Goal: Task Accomplishment & Management: Manage account settings

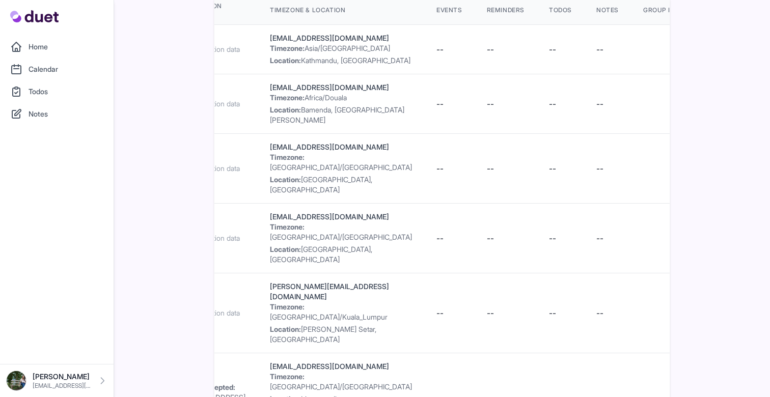
scroll to position [0, 940]
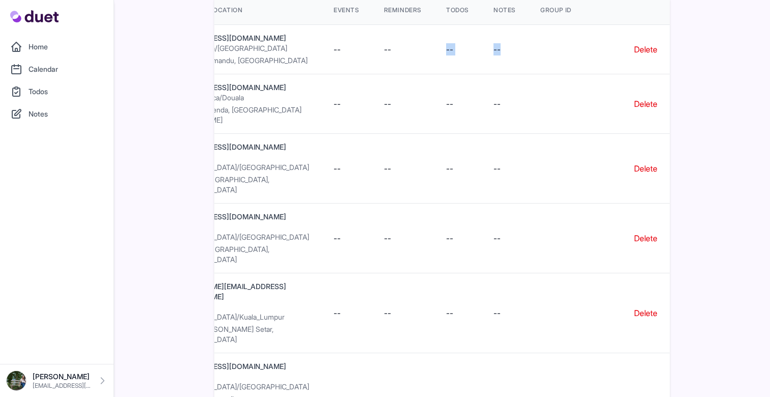
drag, startPoint x: 459, startPoint y: 39, endPoint x: 369, endPoint y: 45, distance: 89.8
click at [370, 45] on tr "[PERSON_NAME] [EMAIL_ADDRESS][DOMAIN_NAME] 9779766526470 No Partner No invitati…" at bounding box center [13, 49] width 1311 height 49
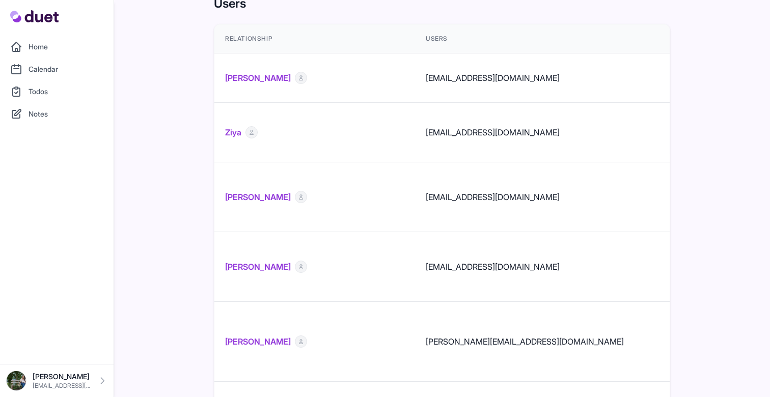
scroll to position [0, 0]
click at [82, 52] on link "Home" at bounding box center [56, 47] width 101 height 20
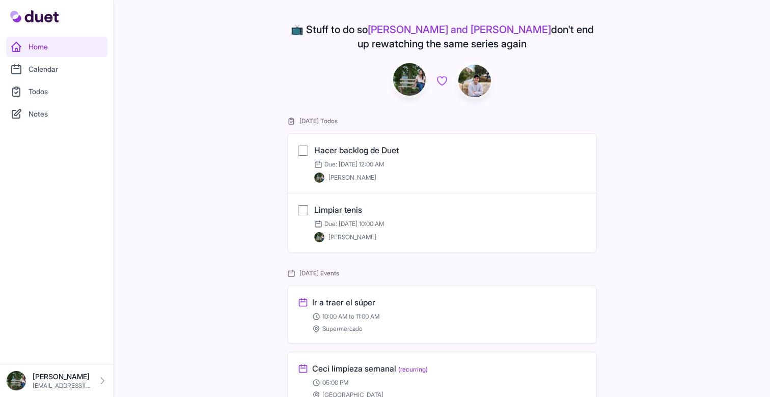
click at [61, 91] on link "Todos" at bounding box center [56, 91] width 101 height 20
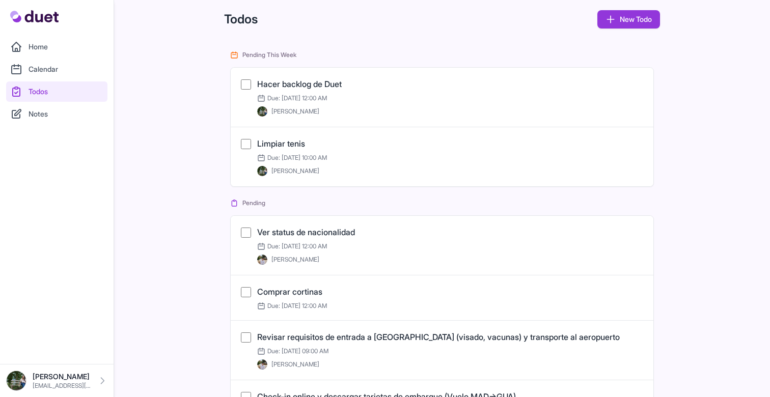
click at [55, 71] on link "Calendar" at bounding box center [56, 69] width 101 height 20
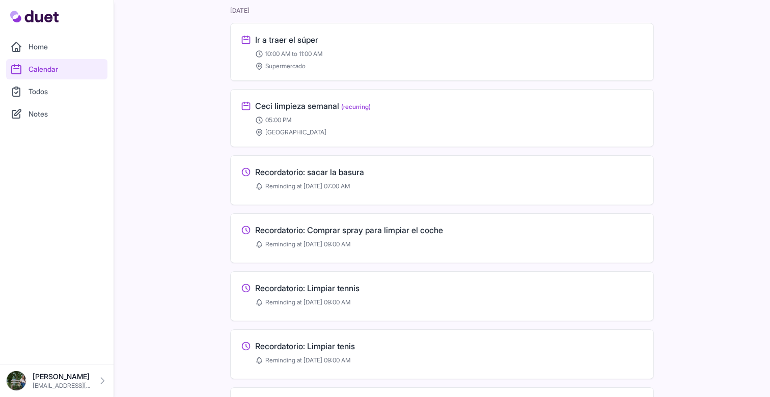
scroll to position [56, 0]
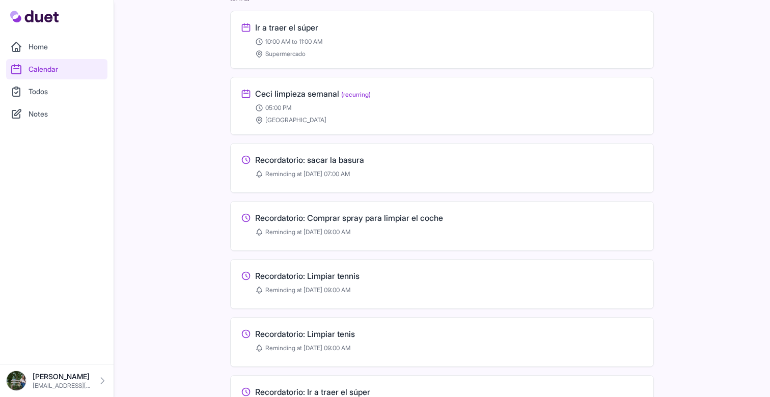
click at [322, 166] on div "Recordatorio: sacar la basura Reminding at [DATE] 07:00 AM" at bounding box center [442, 166] width 402 height 24
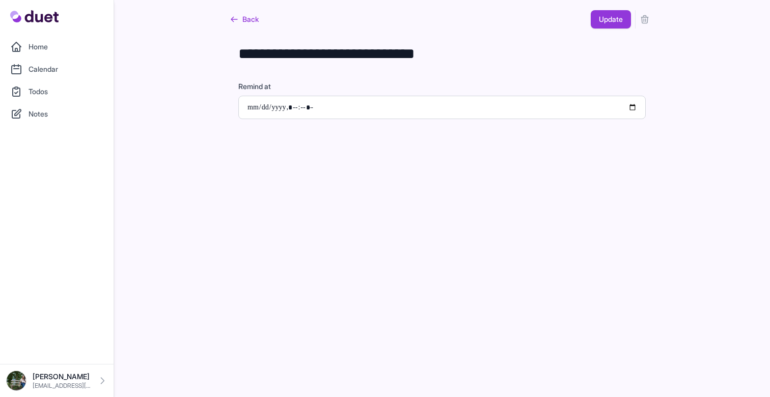
click at [646, 19] on icon "submit" at bounding box center [644, 19] width 10 height 10
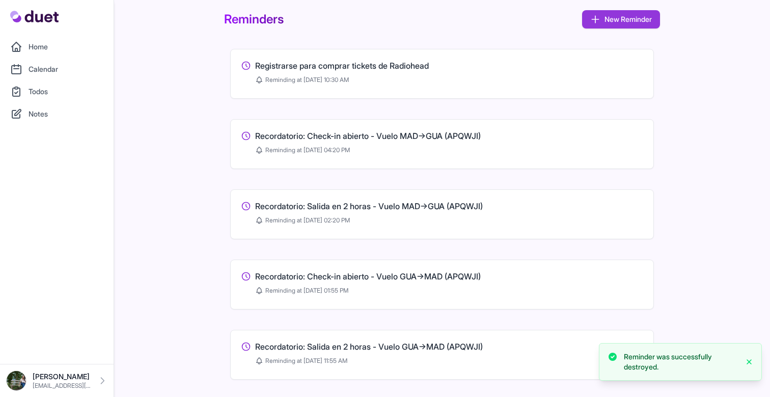
scroll to position [7, 0]
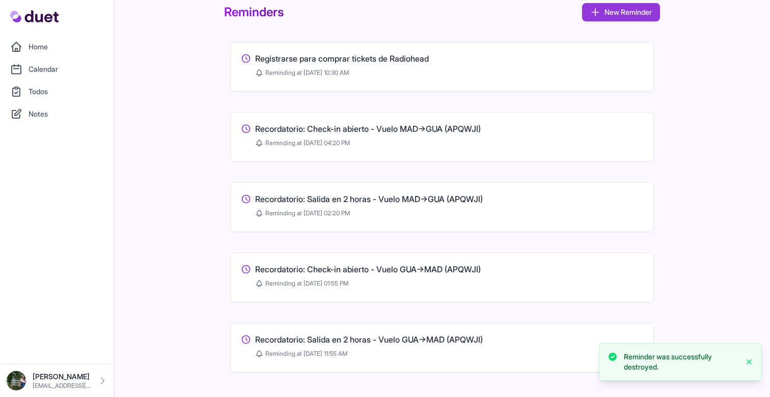
click at [41, 44] on link "Home" at bounding box center [56, 47] width 101 height 20
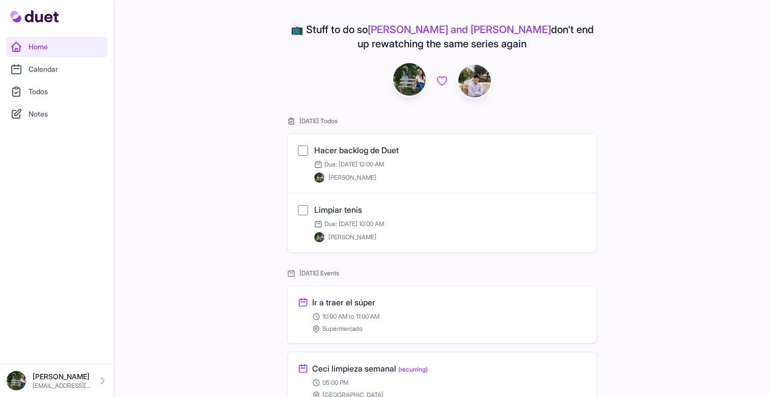
click at [41, 44] on link "Home" at bounding box center [56, 47] width 101 height 20
